Goal: Check status: Check status

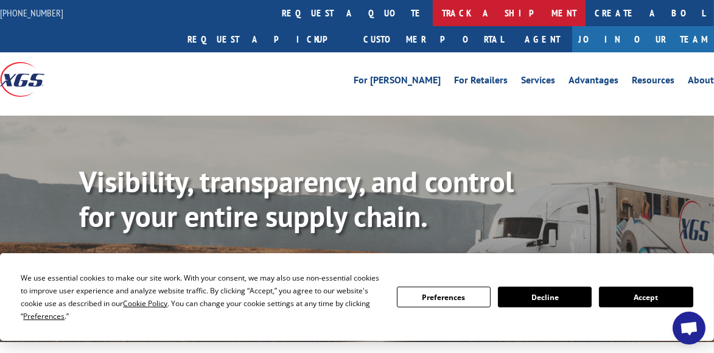
click at [433, 16] on link "track a shipment" at bounding box center [509, 13] width 153 height 26
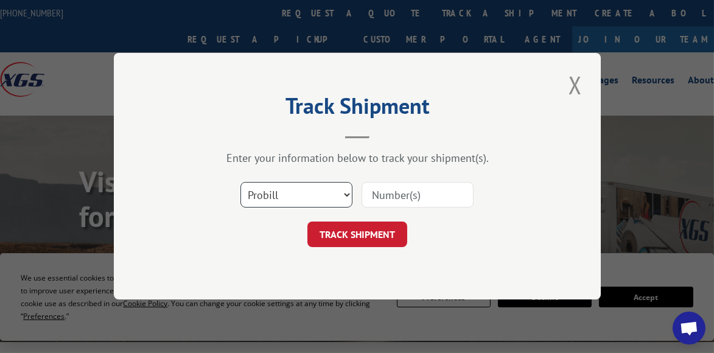
click at [340, 189] on select "Select category... Probill BOL PO" at bounding box center [297, 196] width 112 height 26
select select "bol"
click at [241, 183] on select "Select category... Probill BOL PO" at bounding box center [297, 196] width 112 height 26
click at [385, 195] on input at bounding box center [418, 196] width 112 height 26
type input "9"
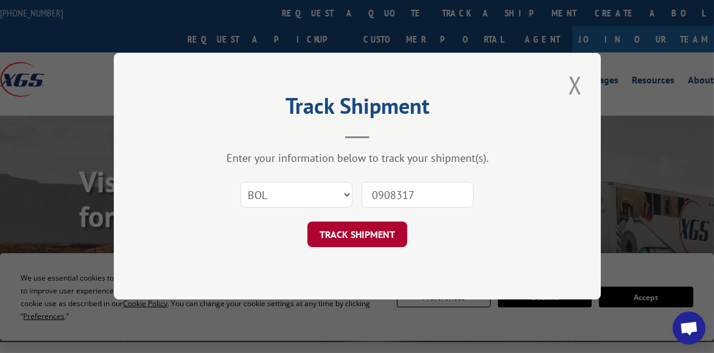
type input "0908317"
click at [377, 234] on button "TRACK SHIPMENT" at bounding box center [358, 235] width 100 height 26
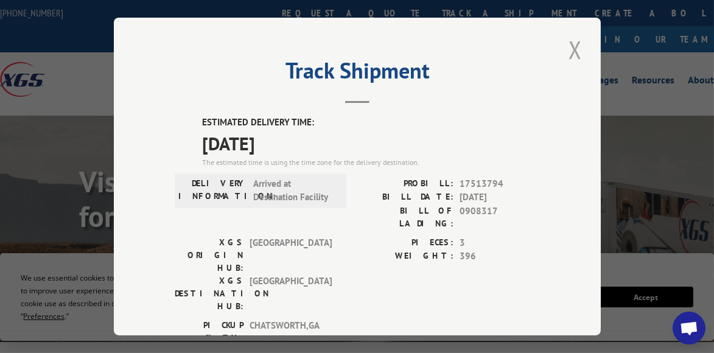
click at [571, 44] on button "Close modal" at bounding box center [575, 49] width 21 height 33
